Goal: Browse casually

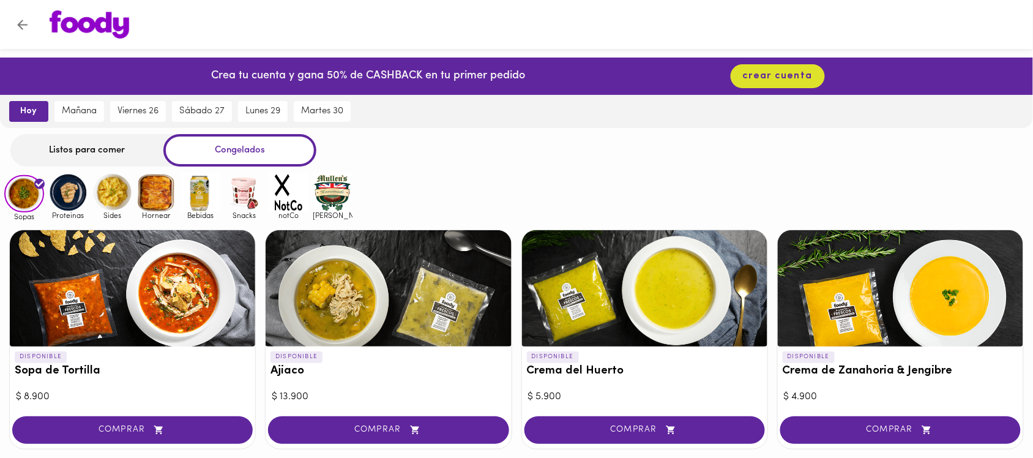
click at [69, 201] on img at bounding box center [68, 193] width 40 height 40
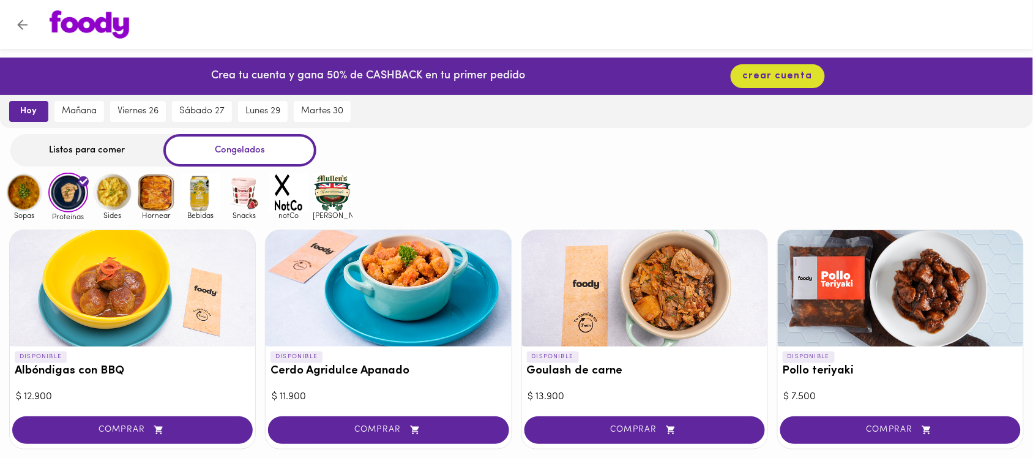
click at [119, 200] on img at bounding box center [112, 193] width 40 height 40
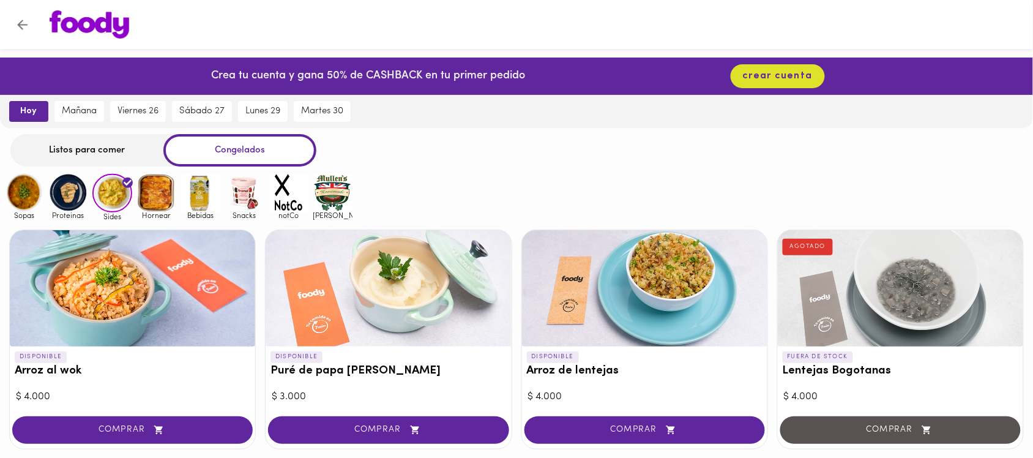
click at [156, 194] on img at bounding box center [156, 193] width 40 height 40
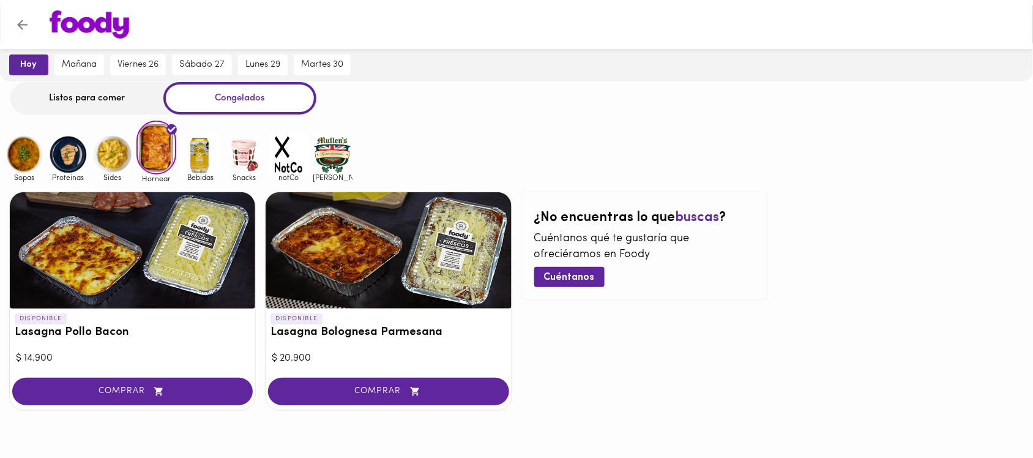
scroll to position [75, 0]
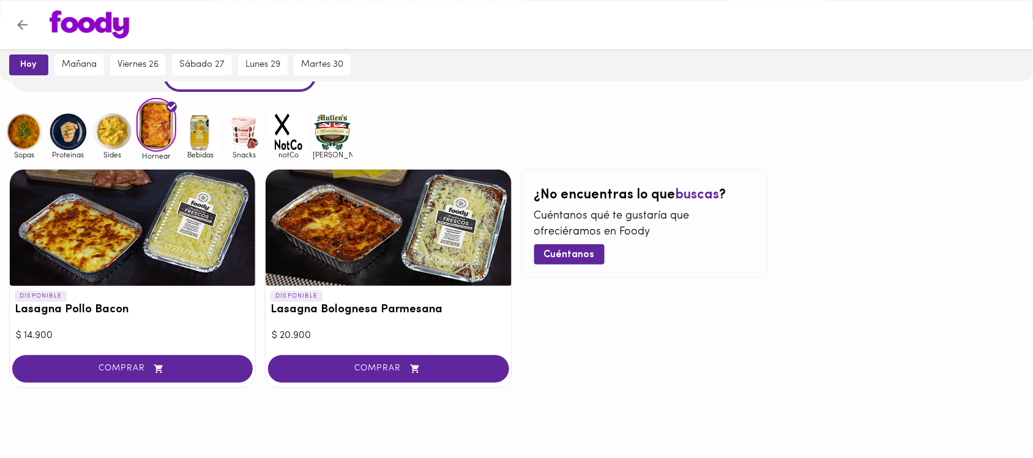
click at [199, 133] on img at bounding box center [201, 132] width 40 height 40
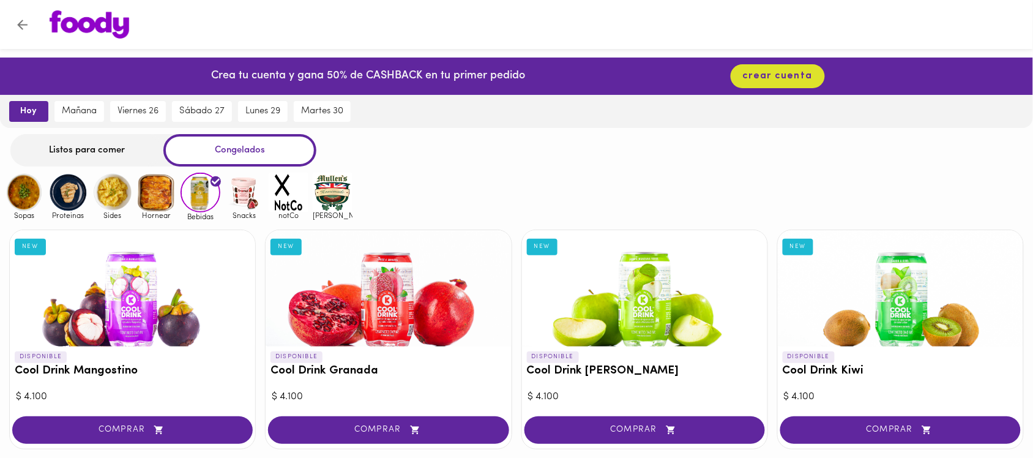
click at [245, 199] on img at bounding box center [245, 193] width 40 height 40
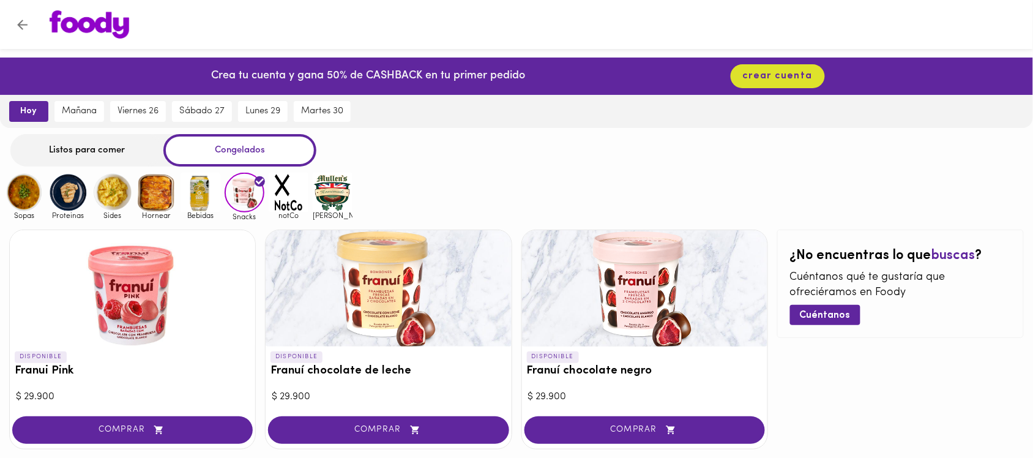
click at [35, 195] on img at bounding box center [24, 193] width 40 height 40
